Goal: Find specific page/section: Find specific page/section

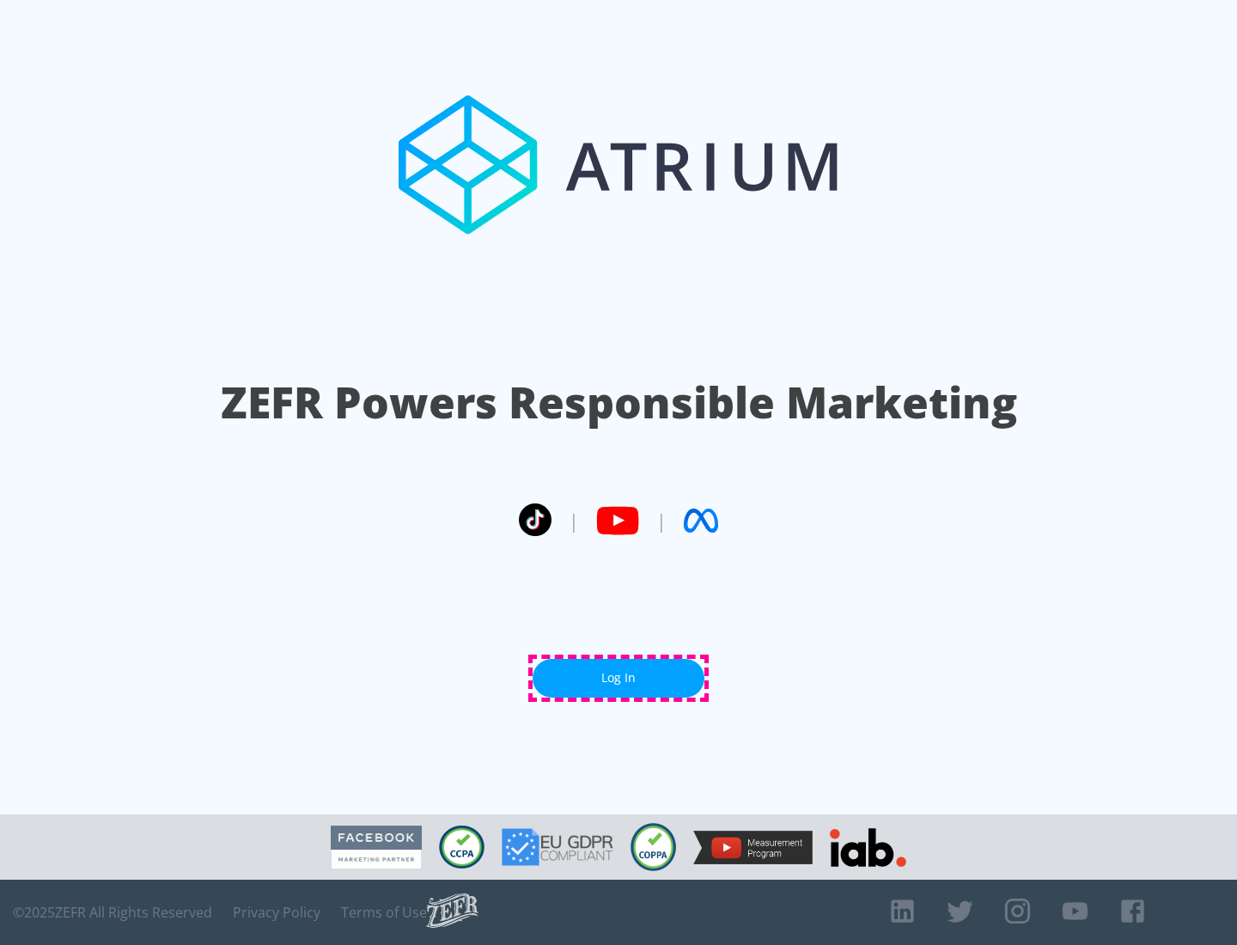
click at [618, 678] on link "Log In" at bounding box center [618, 678] width 172 height 39
